Goal: Information Seeking & Learning: Learn about a topic

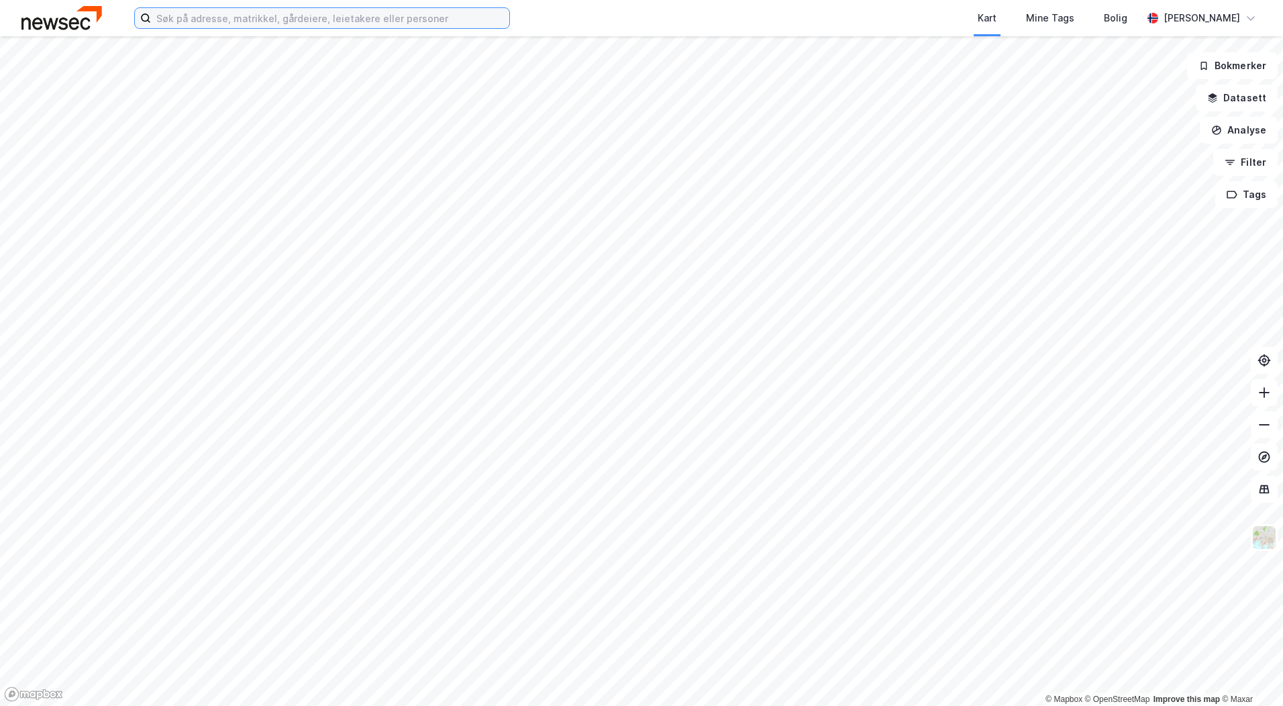
click at [268, 15] on input at bounding box center [330, 18] width 358 height 20
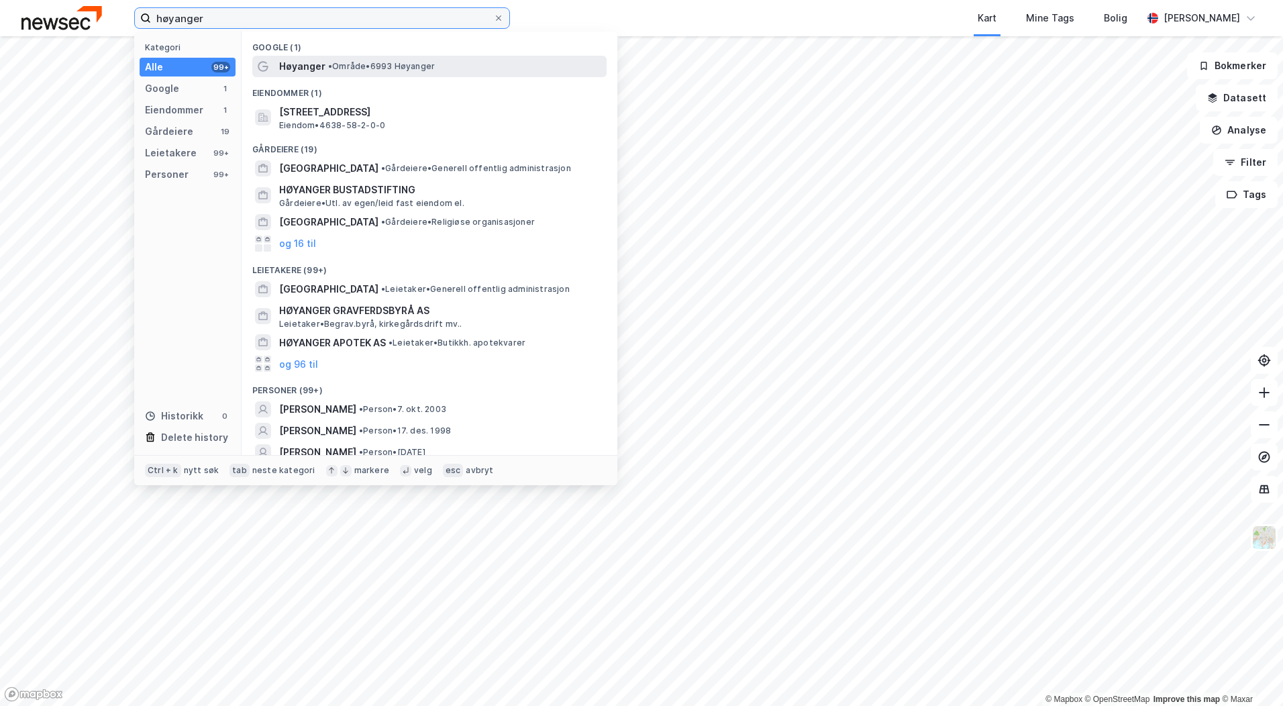
type input "høyanger"
click at [338, 64] on span "• Område • 6993 [GEOGRAPHIC_DATA]" at bounding box center [381, 66] width 107 height 11
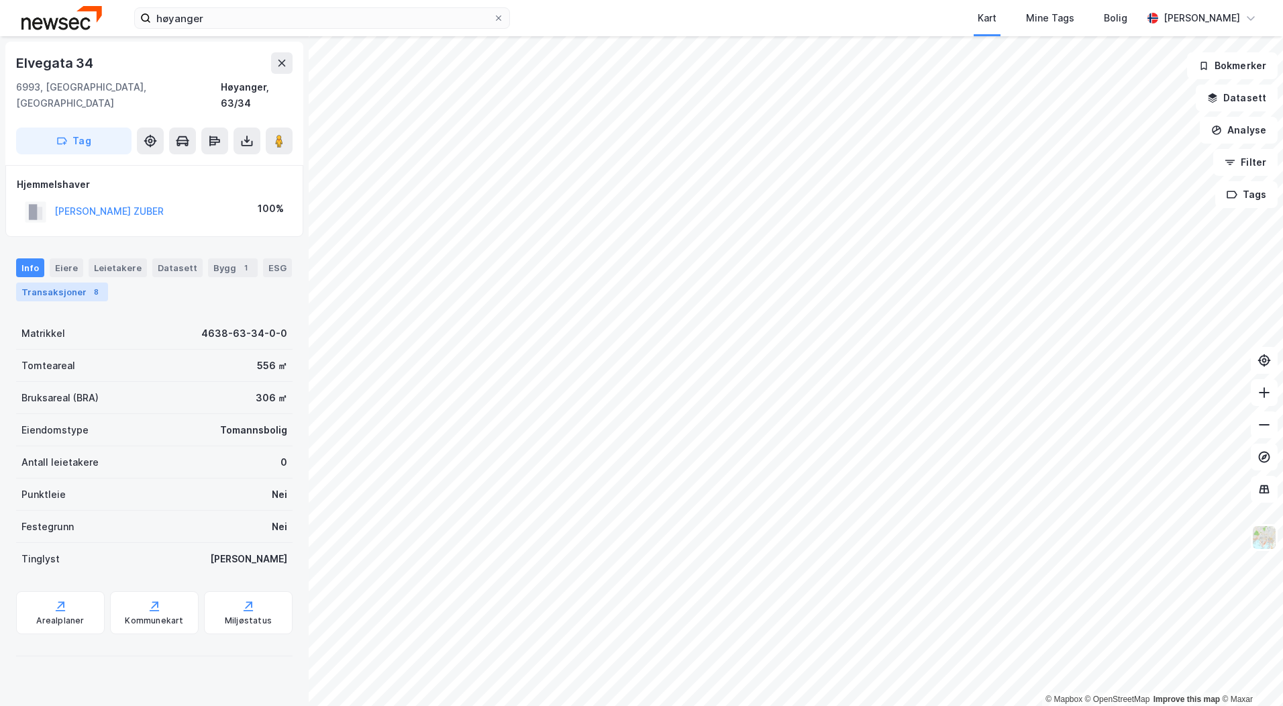
click at [97, 285] on div "8" at bounding box center [95, 291] width 13 height 13
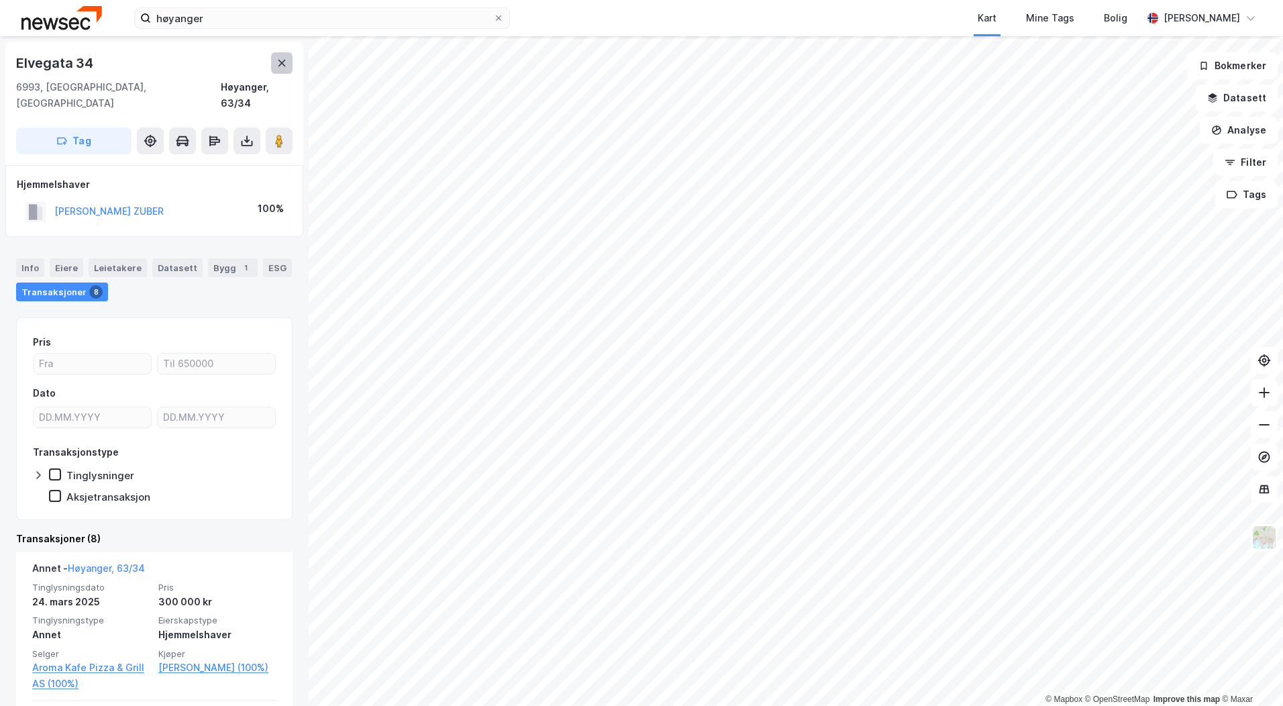
click at [279, 58] on icon at bounding box center [281, 63] width 11 height 11
